Goal: Information Seeking & Learning: Learn about a topic

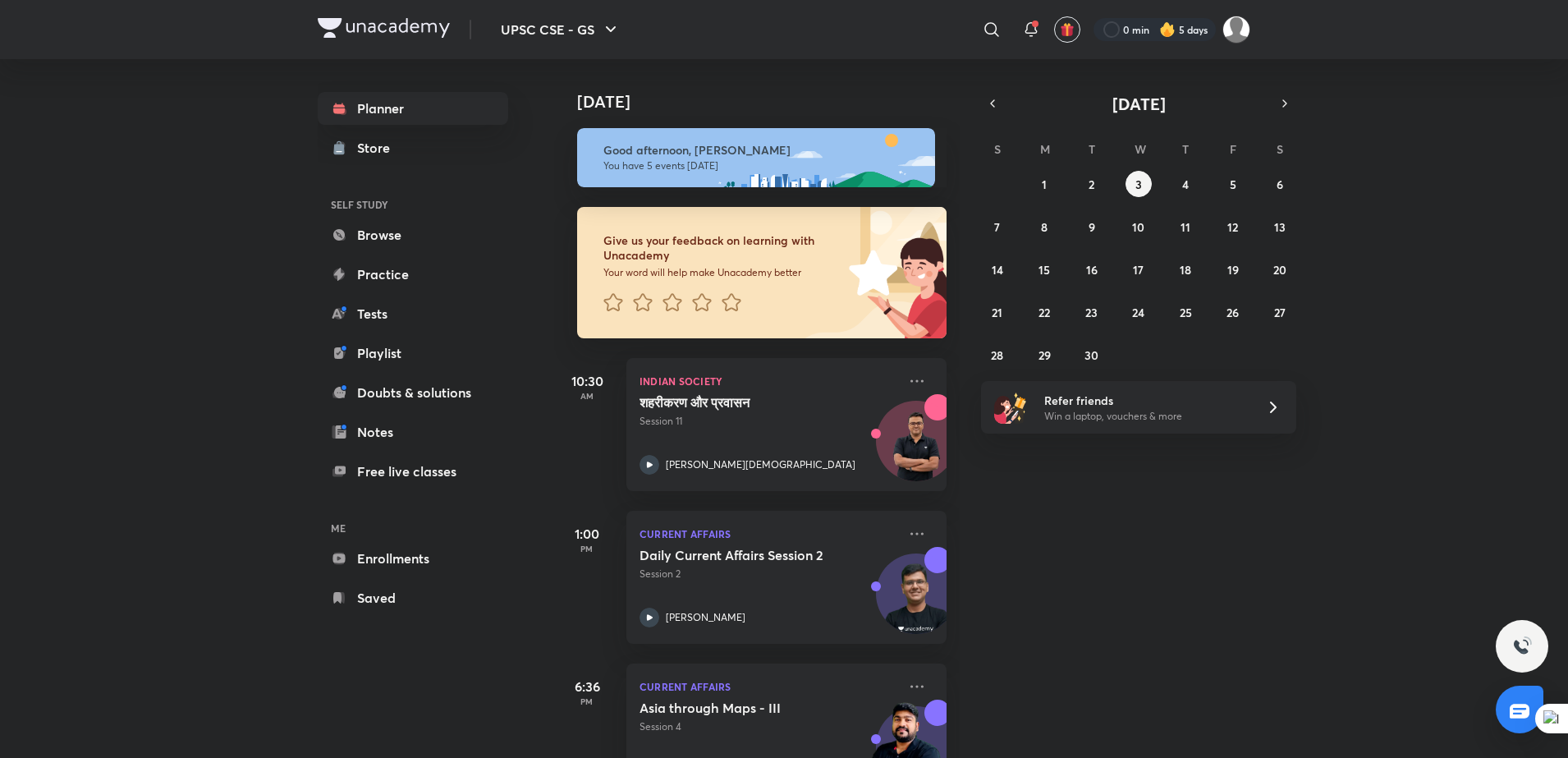
drag, startPoint x: 0, startPoint y: 0, endPoint x: 532, endPoint y: 310, distance: 615.7
click at [532, 310] on div "Planner Store SELF STUDY Browse Practice Tests Playlist Doubts & solutions Note…" at bounding box center [429, 353] width 223 height 588
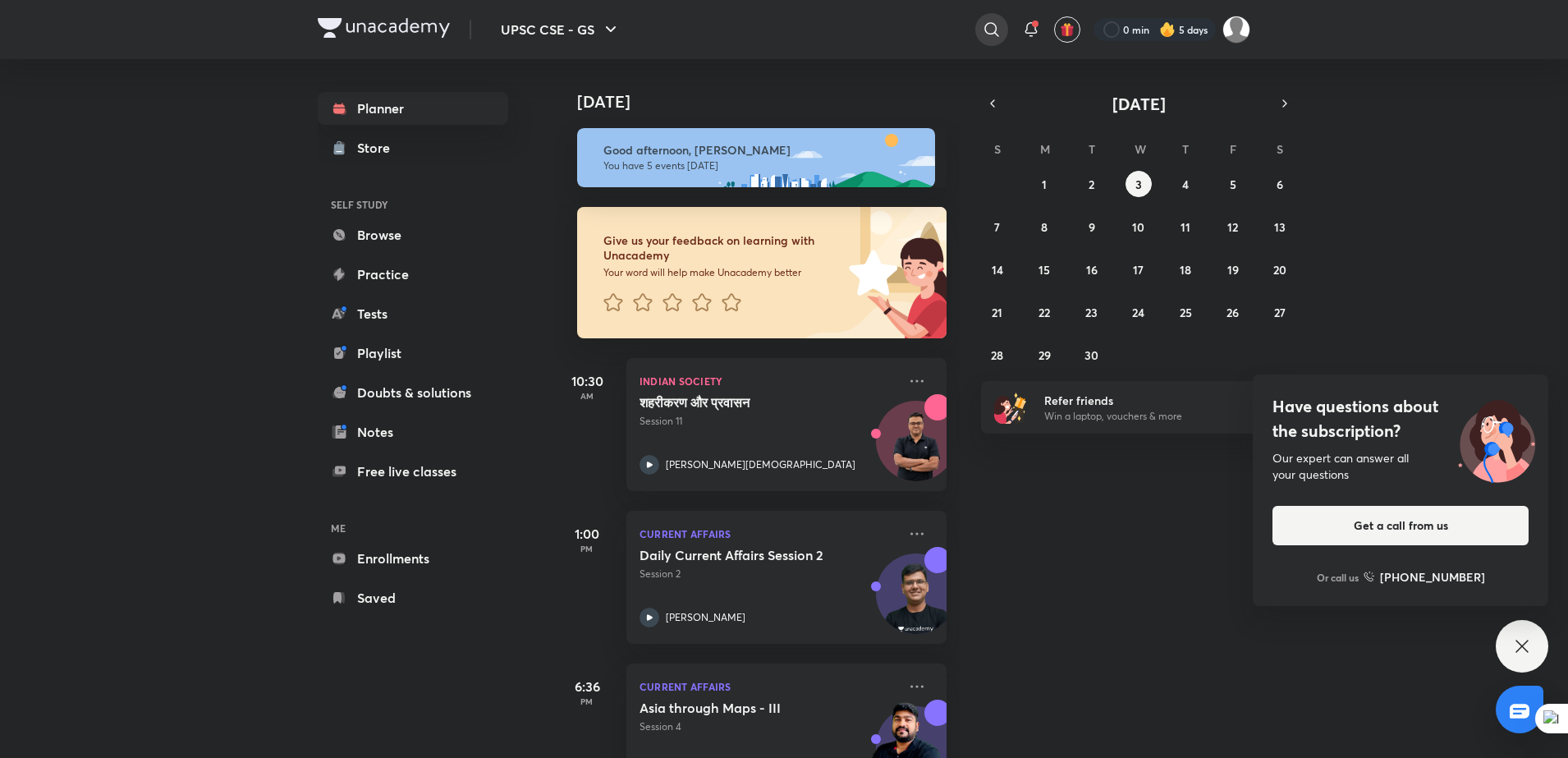
click at [987, 30] on icon at bounding box center [992, 30] width 20 height 20
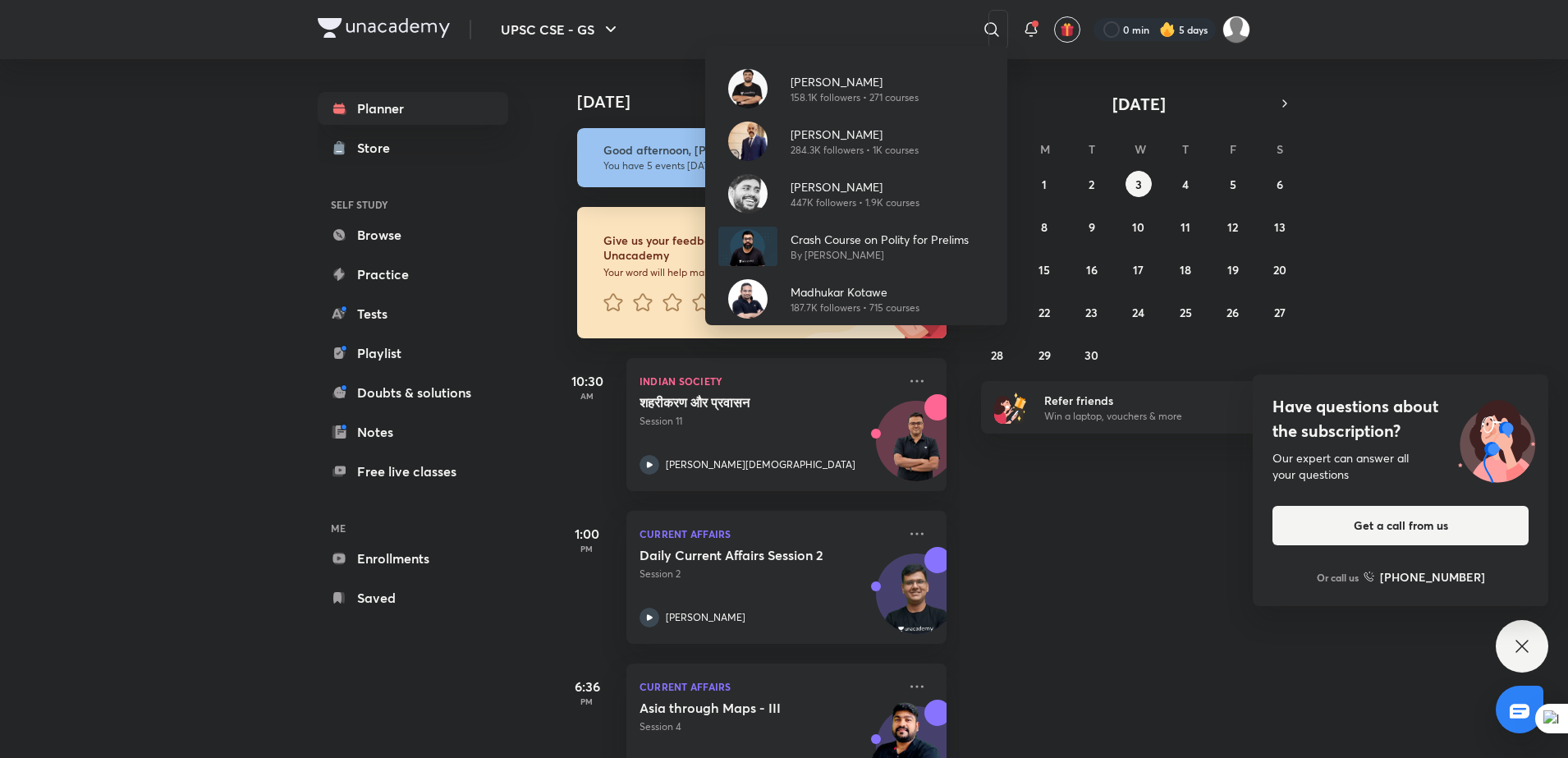
click at [992, 29] on div "[PERSON_NAME] 158.1K followers • 271 courses [PERSON_NAME] 284.3K followers • 1…" at bounding box center [784, 379] width 1568 height 758
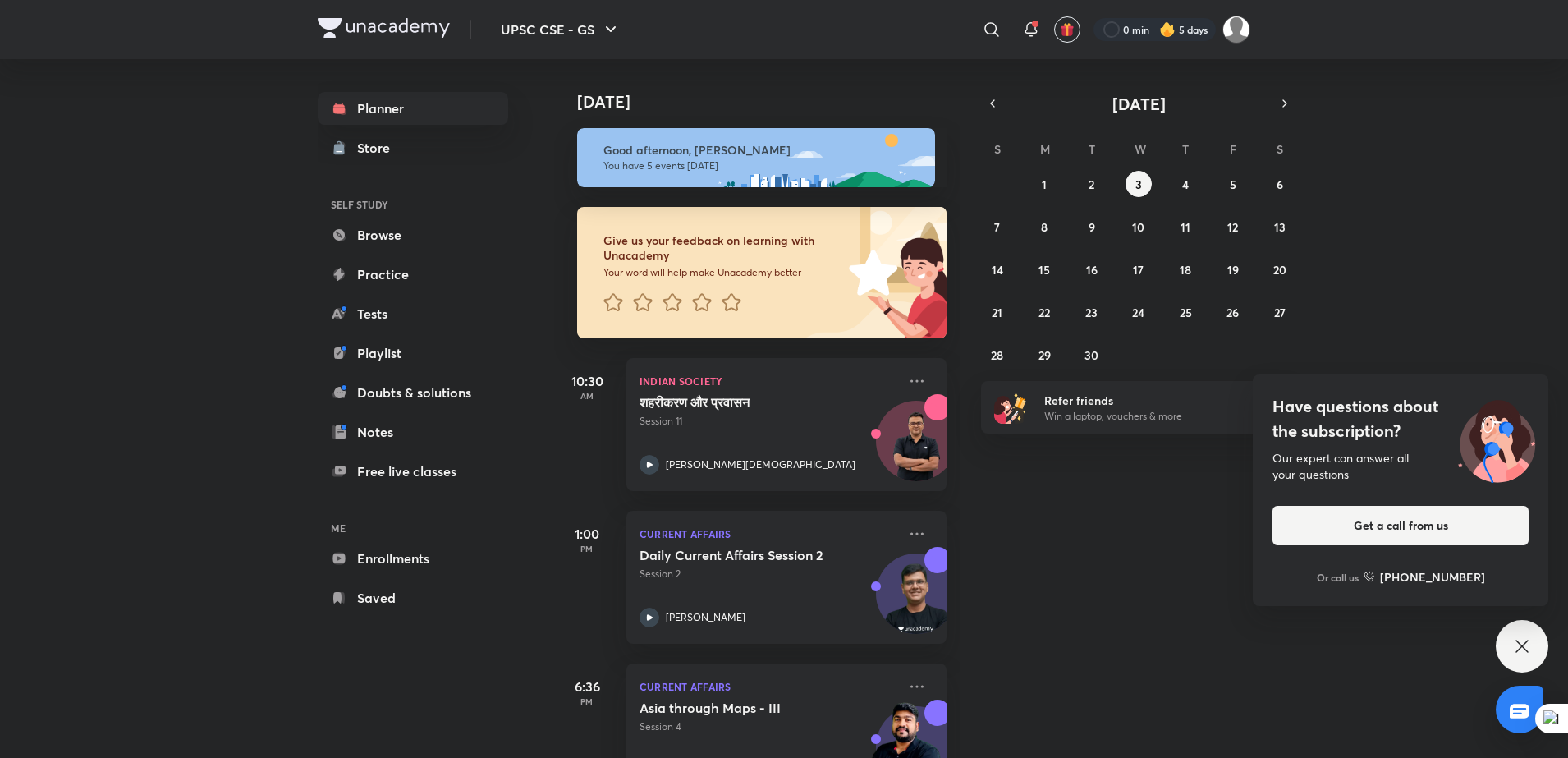
click at [992, 29] on icon at bounding box center [992, 30] width 20 height 20
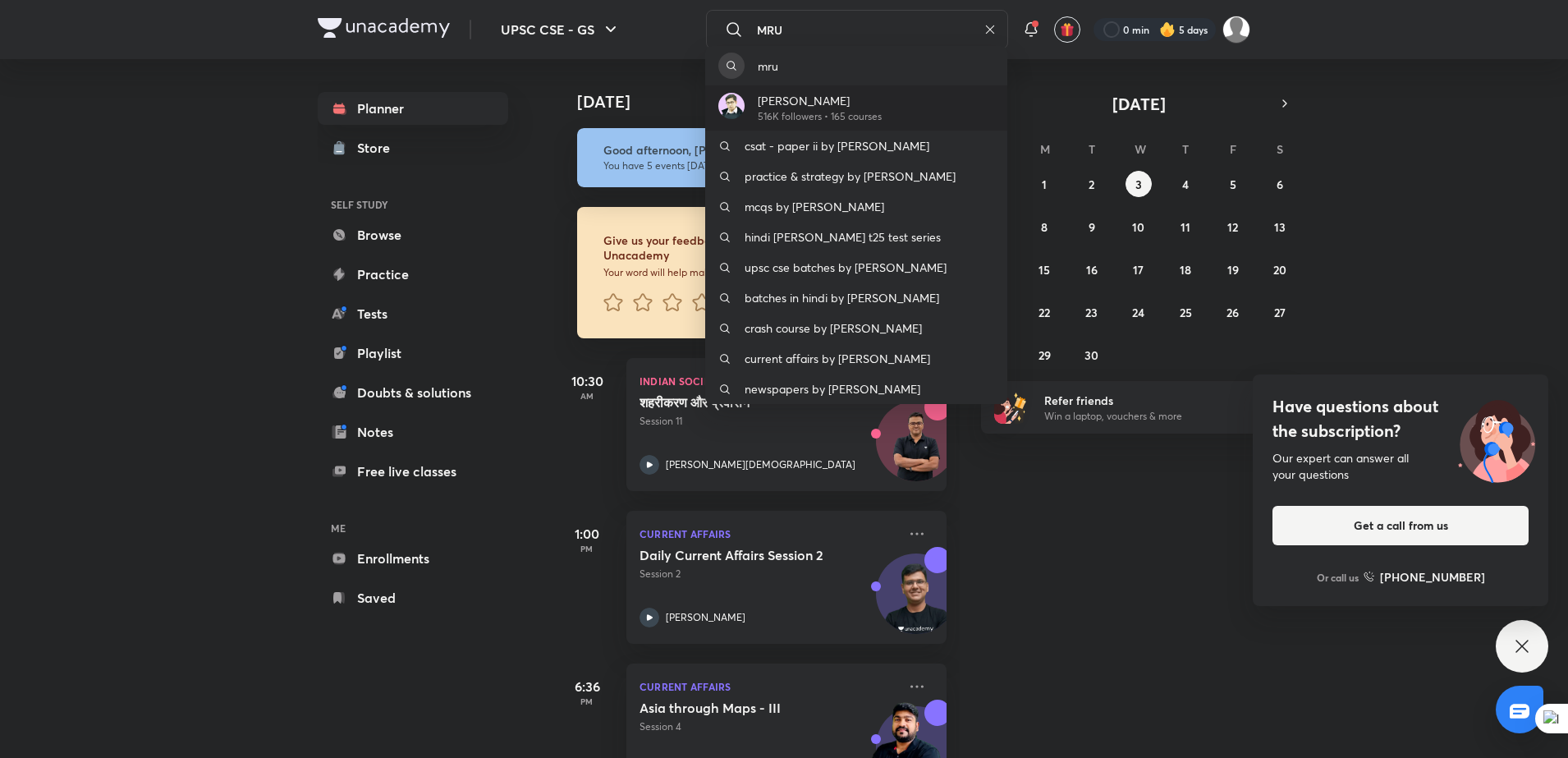
type input "MRU"
click at [909, 98] on div "[PERSON_NAME] 516K followers • 165 courses" at bounding box center [856, 108] width 302 height 45
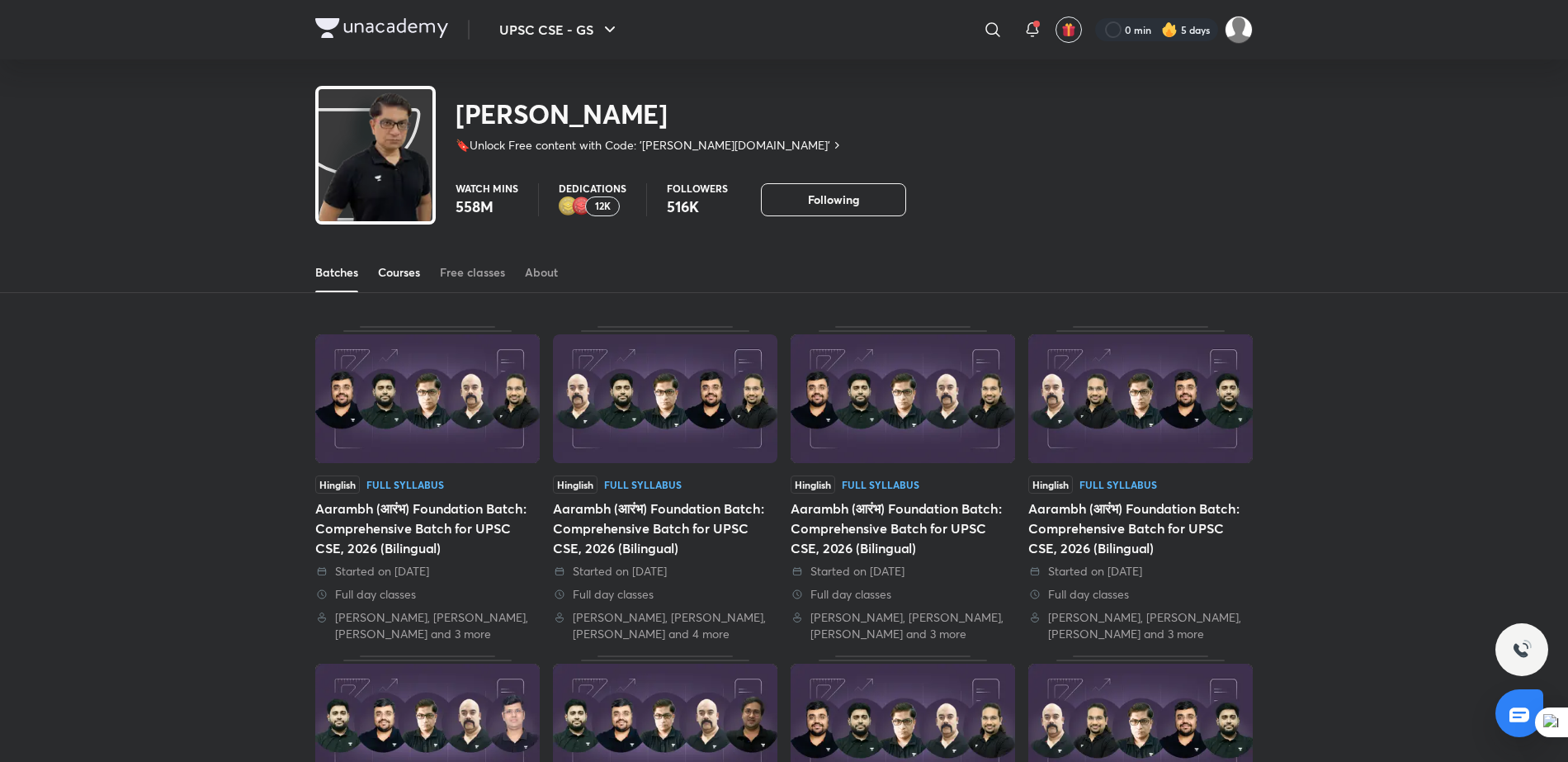
click at [400, 274] on div "Courses" at bounding box center [399, 272] width 42 height 17
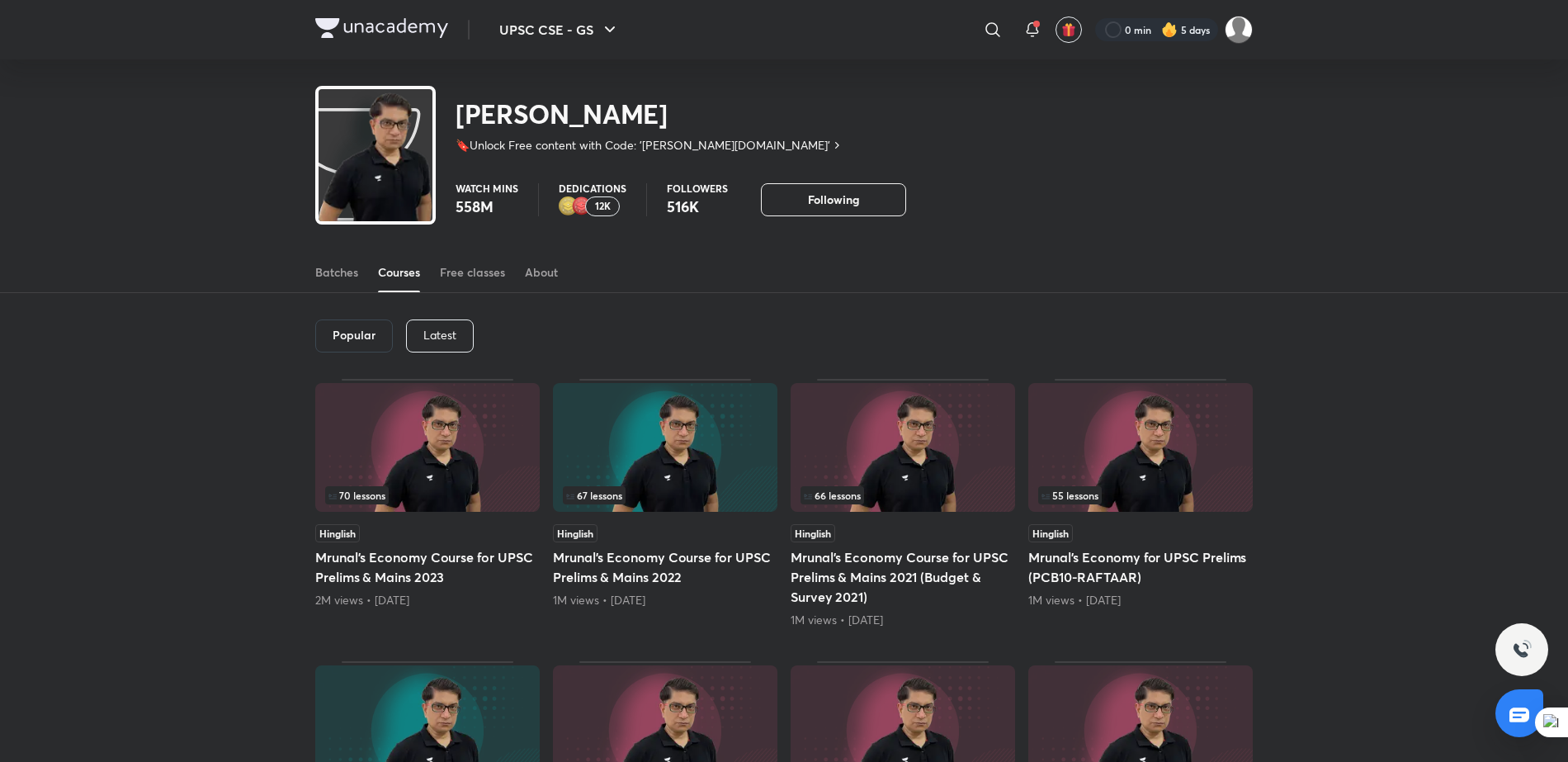
click at [1373, 239] on div "Batches Courses Free classes About" at bounding box center [784, 255] width 1568 height 77
click at [424, 340] on p "Latest" at bounding box center [439, 335] width 33 height 13
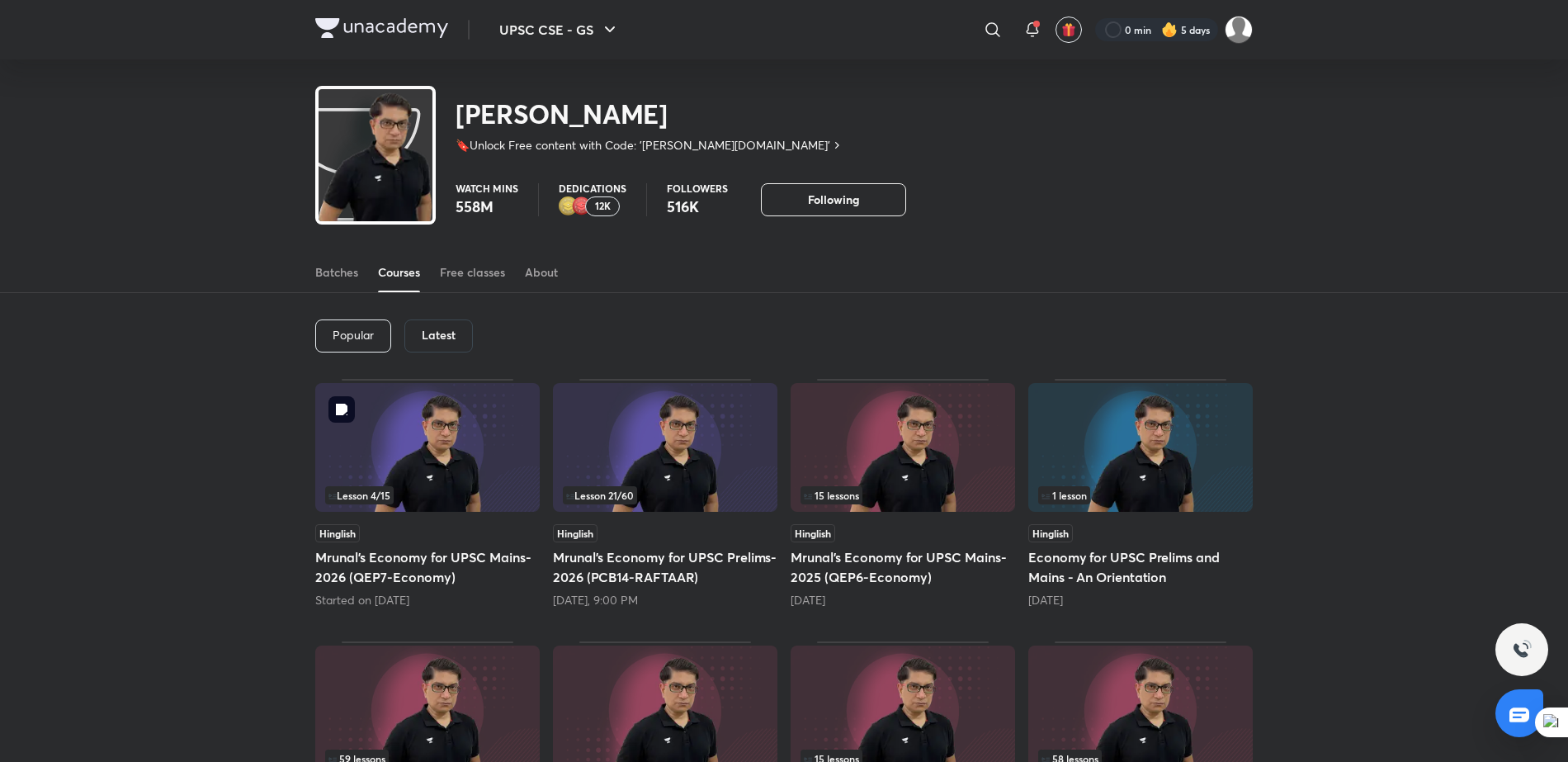
click at [447, 462] on img at bounding box center [427, 447] width 224 height 129
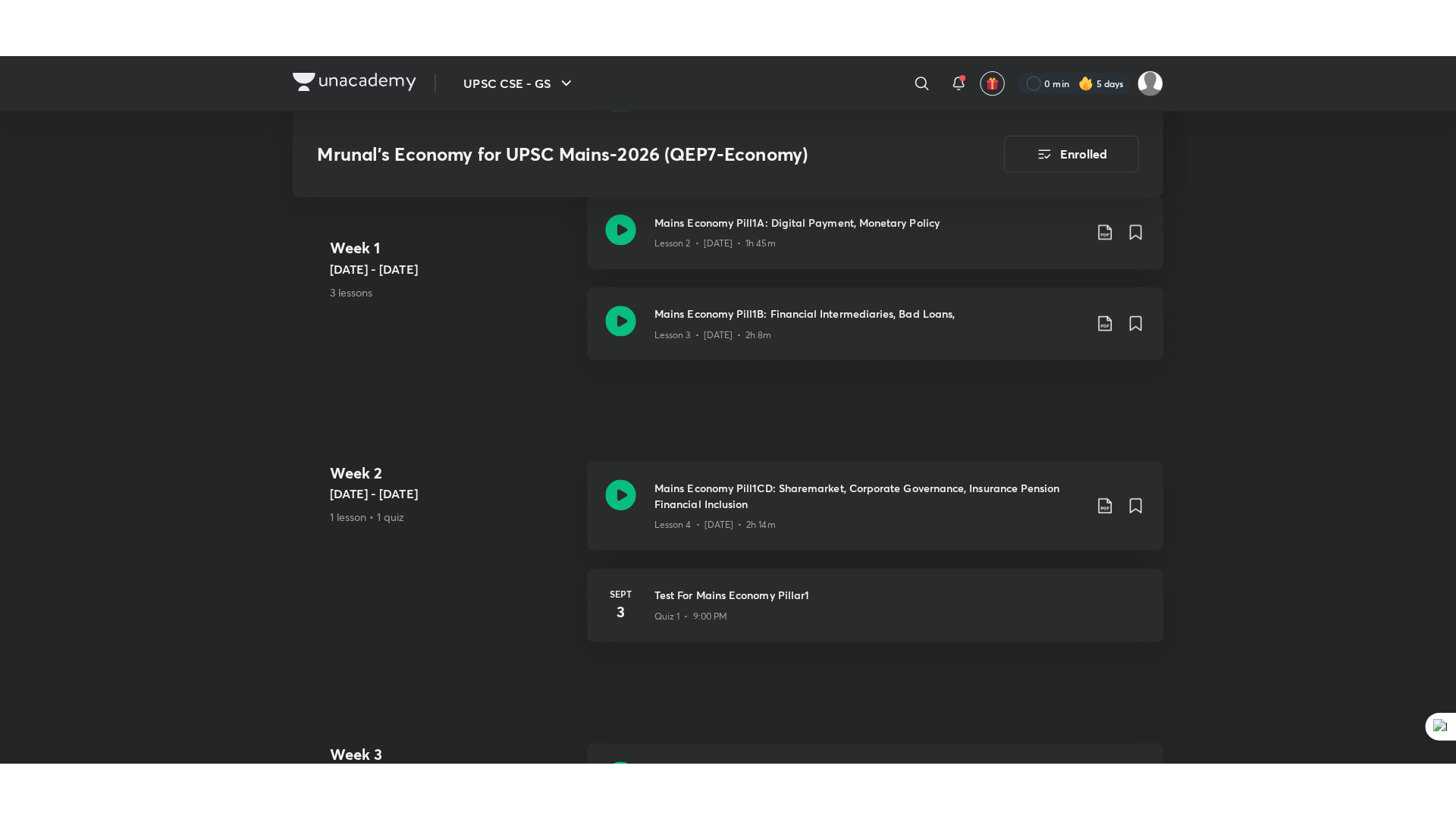
scroll to position [920, 0]
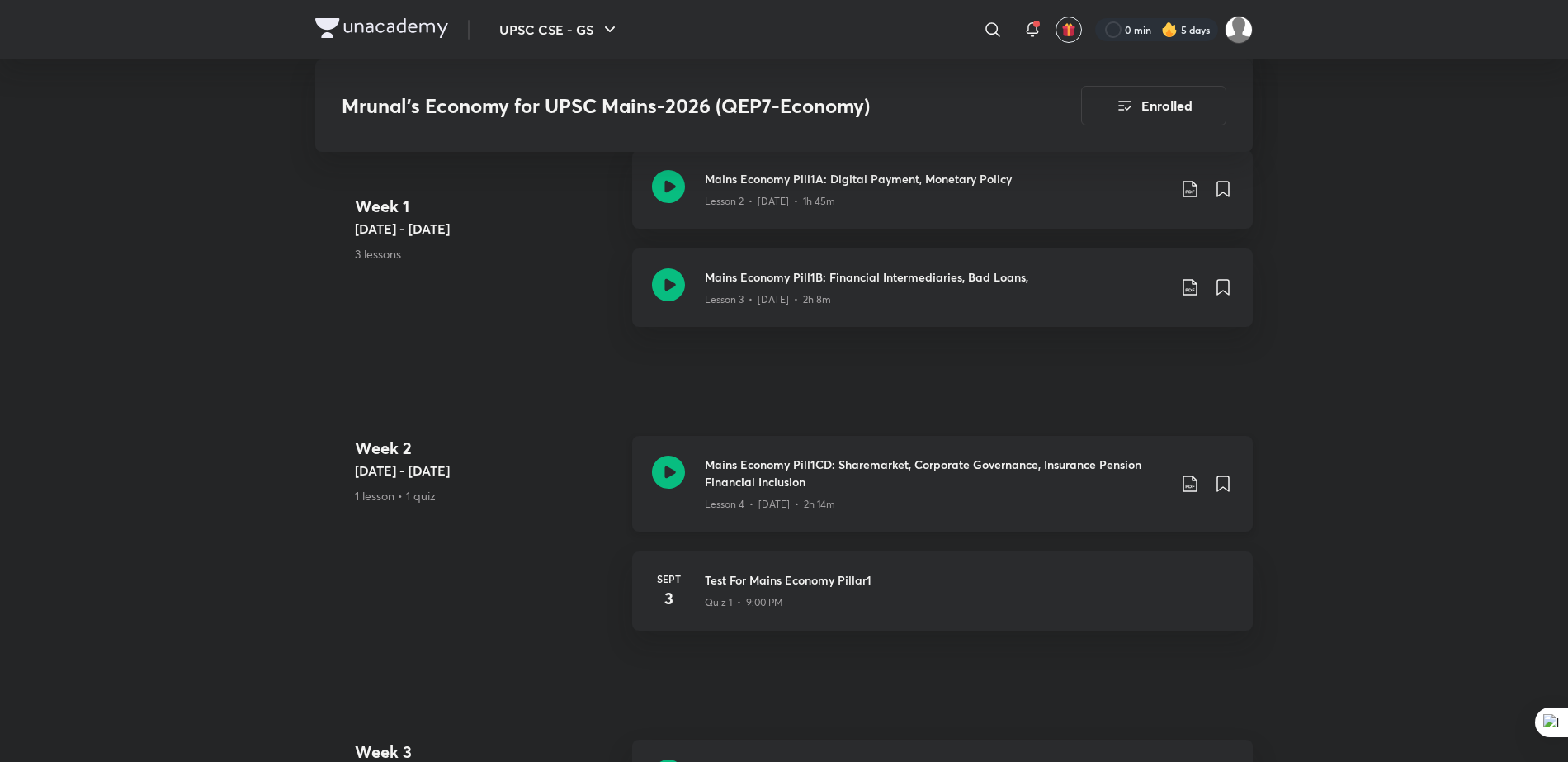
click at [893, 473] on h3 "Mains Economy Pill1CD: Sharemarket, Corporate Governance, Insurance Pension Fin…" at bounding box center [936, 473] width 462 height 35
